Goal: Find specific page/section: Find specific page/section

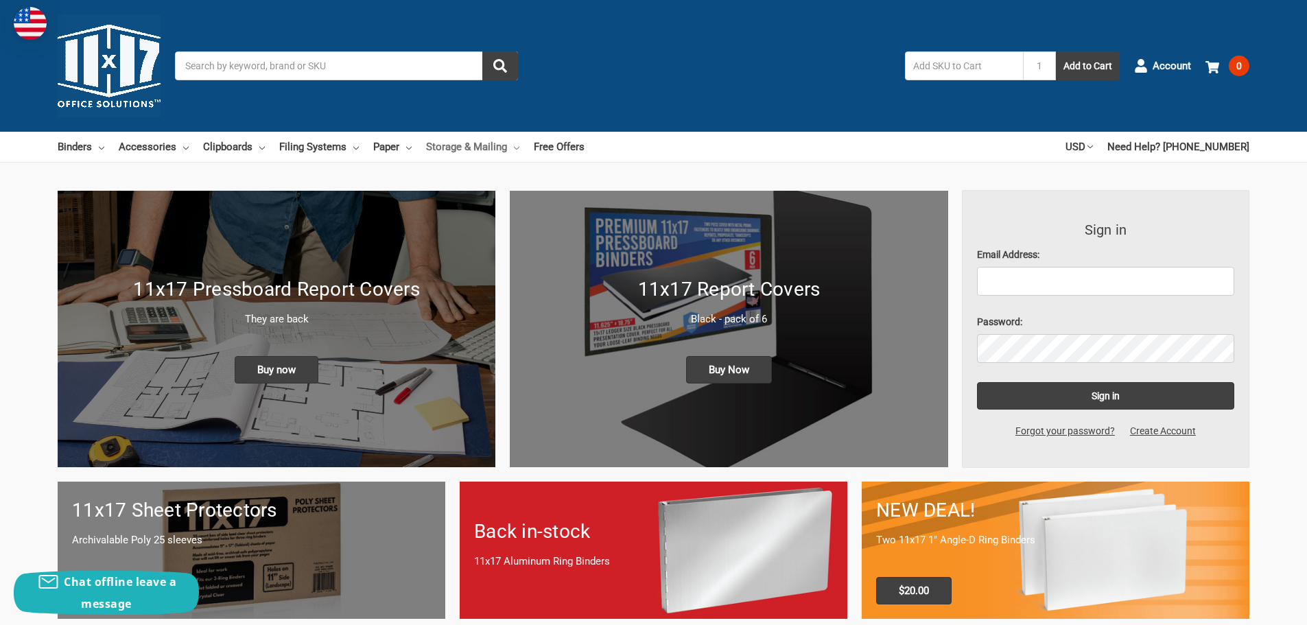
click at [501, 147] on link "Storage & Mailing" at bounding box center [472, 147] width 93 height 30
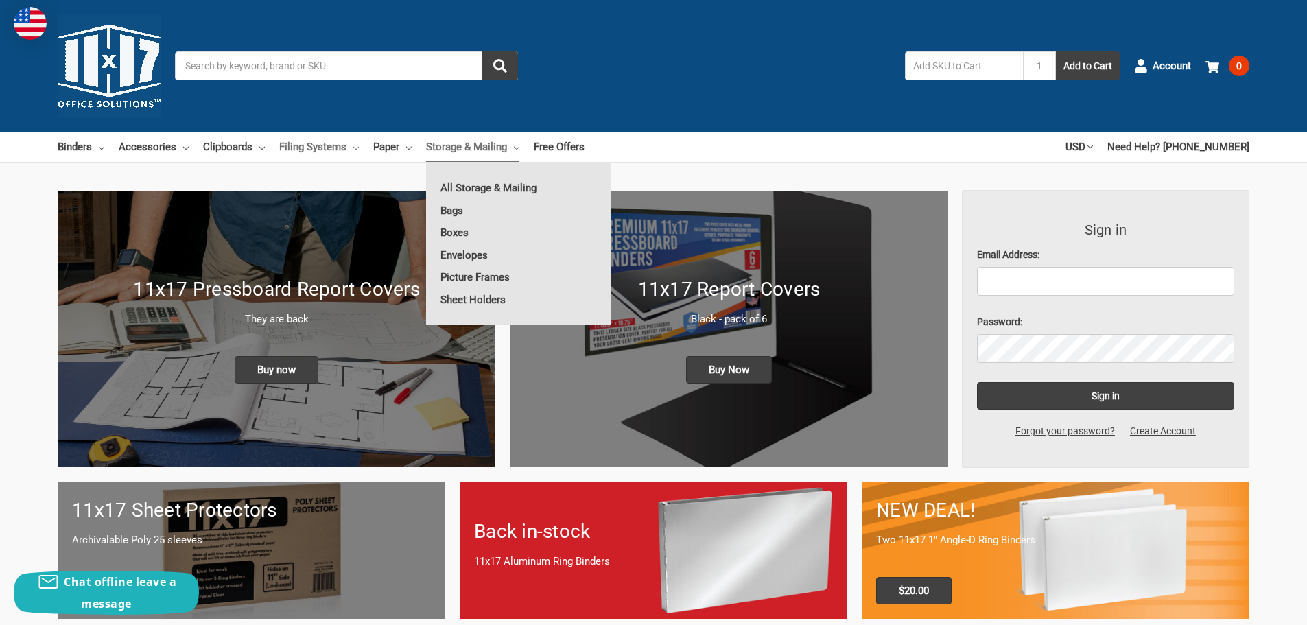
click at [348, 144] on link "Filing Systems" at bounding box center [319, 147] width 80 height 30
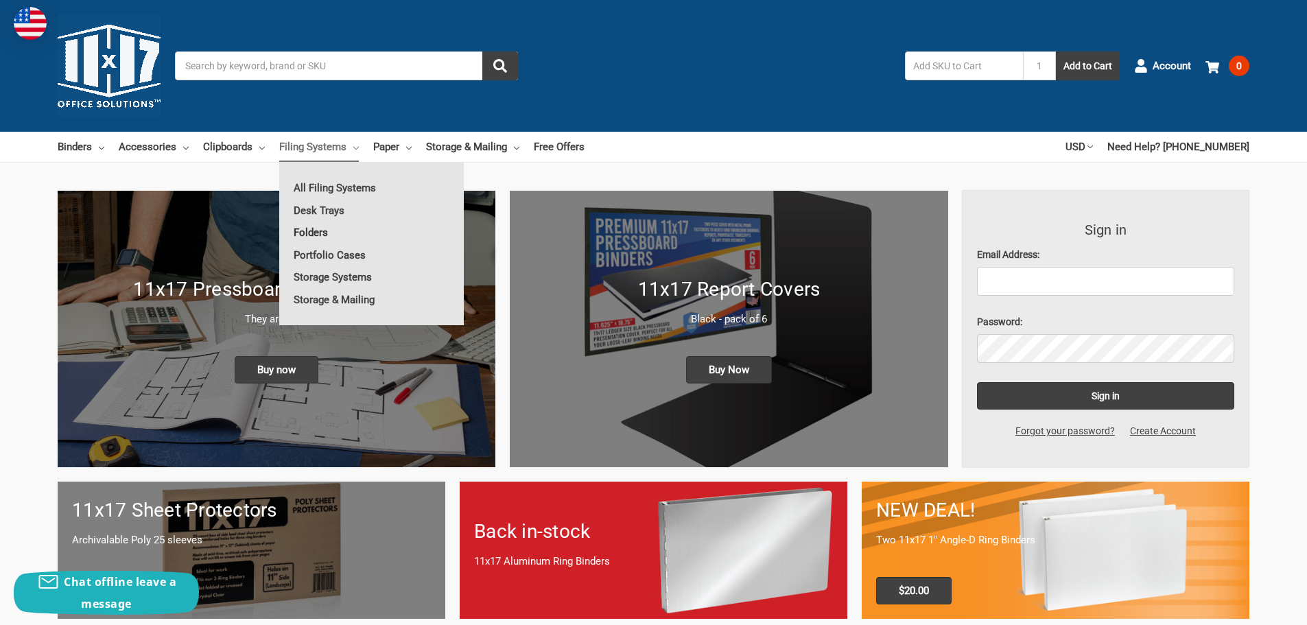
click at [312, 232] on link "Folders" at bounding box center [371, 233] width 184 height 22
